Goal: Check status: Check status

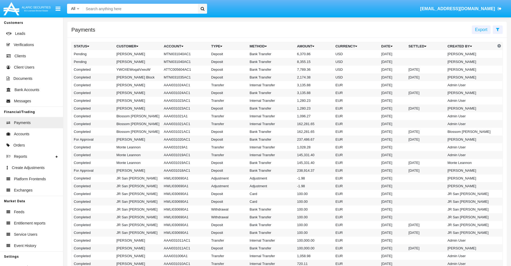
click at [498, 29] on icon at bounding box center [497, 29] width 3 height 4
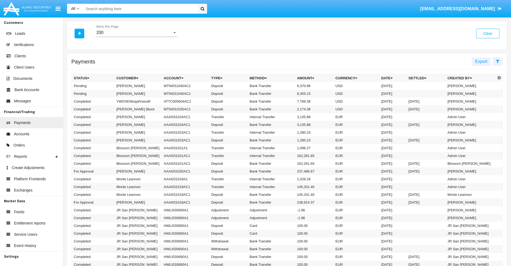
click at [137, 33] on div "200" at bounding box center [134, 32] width 76 height 5
click at [137, 37] on span "10" at bounding box center [136, 36] width 81 height 13
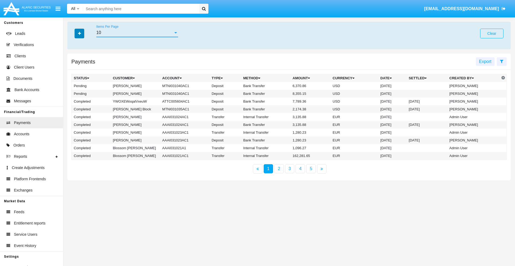
click at [79, 33] on icon "button" at bounding box center [79, 34] width 3 height 4
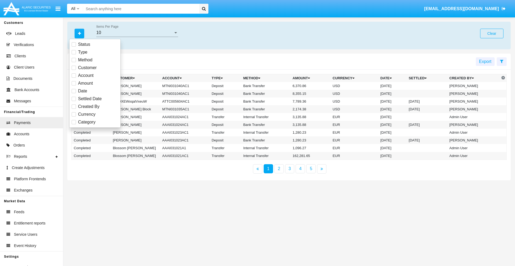
click at [84, 45] on span "Status" at bounding box center [84, 44] width 12 height 6
click at [74, 47] on input "Status" at bounding box center [73, 47] width 0 height 0
checkbox input "true"
click at [79, 33] on icon "button" at bounding box center [79, 34] width 3 height 4
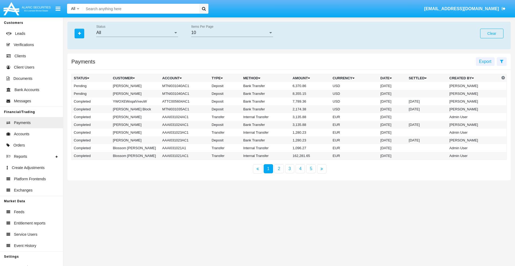
click at [137, 33] on div "All" at bounding box center [134, 32] width 77 height 5
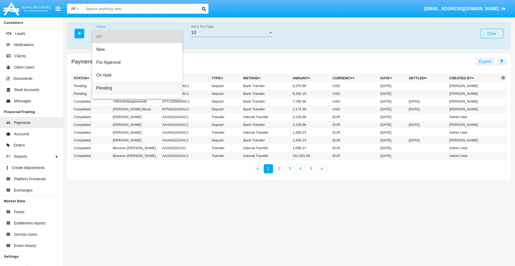
click at [135, 88] on span "Pending" at bounding box center [137, 88] width 82 height 13
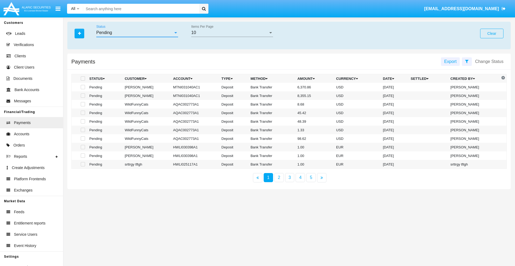
click at [82, 79] on span at bounding box center [83, 78] width 4 height 4
click at [83, 81] on input "checkbox" at bounding box center [83, 81] width 0 height 0
checkbox input "true"
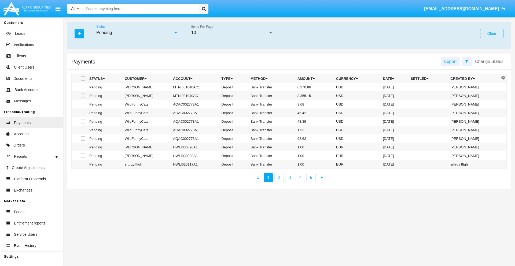
checkbox input "true"
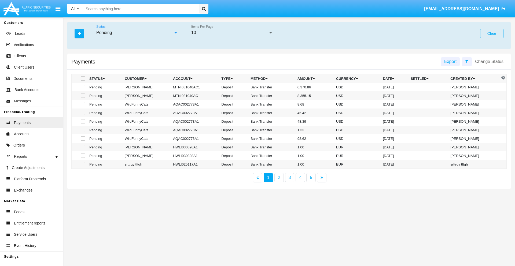
checkbox input "true"
